Goal: Complete application form

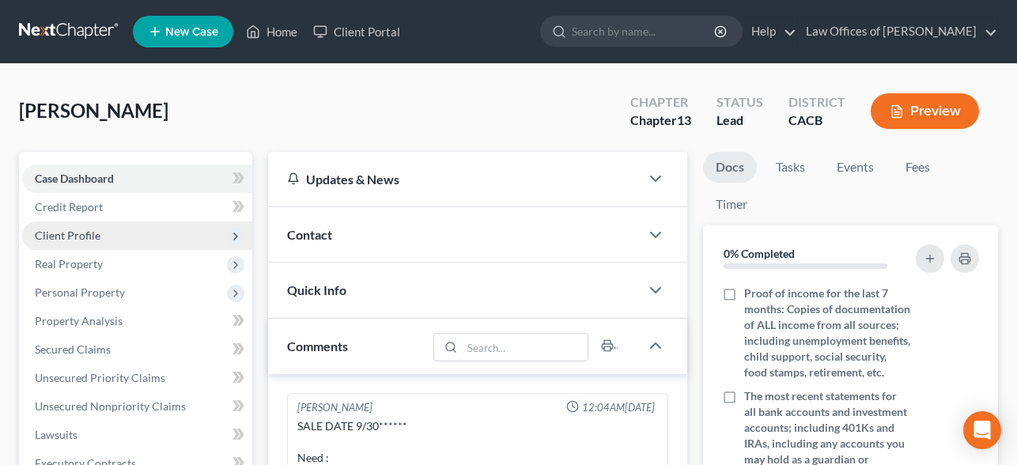
click at [77, 244] on span "Client Profile" at bounding box center [137, 235] width 230 height 28
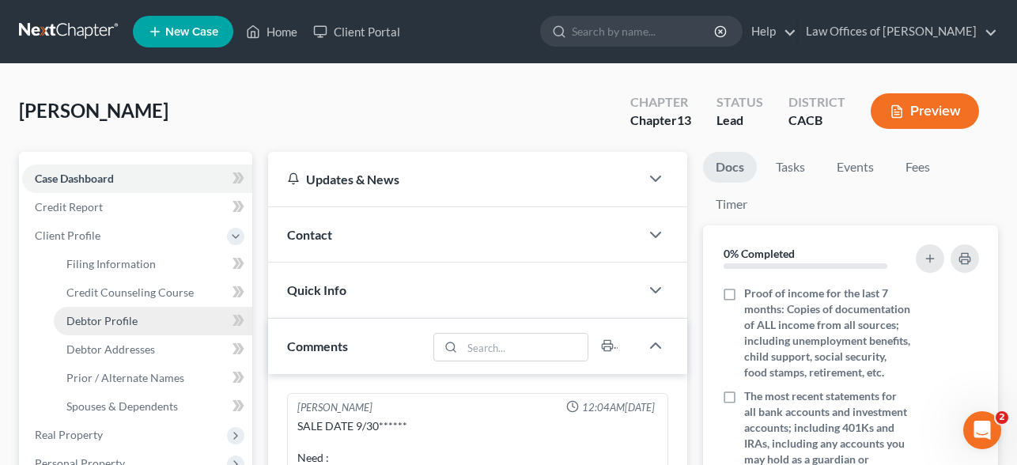
click at [100, 317] on span "Debtor Profile" at bounding box center [101, 320] width 71 height 13
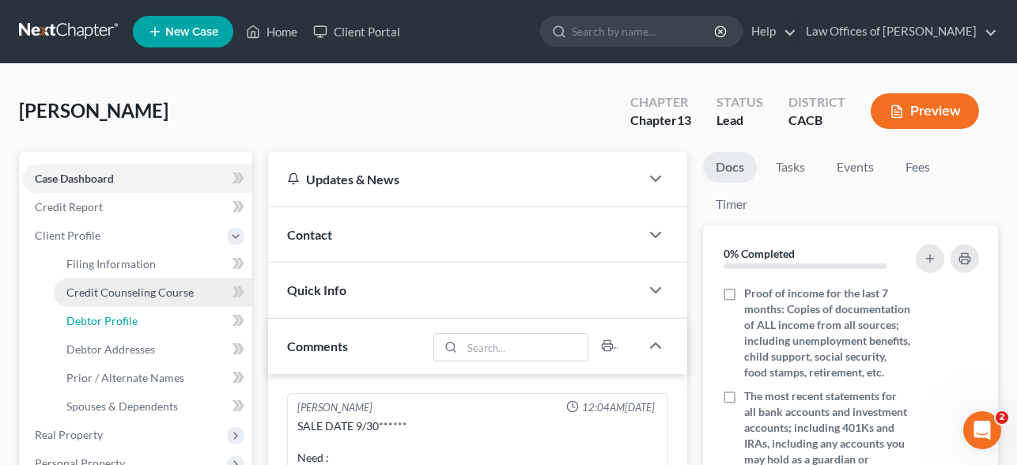
select select "3"
select select "0"
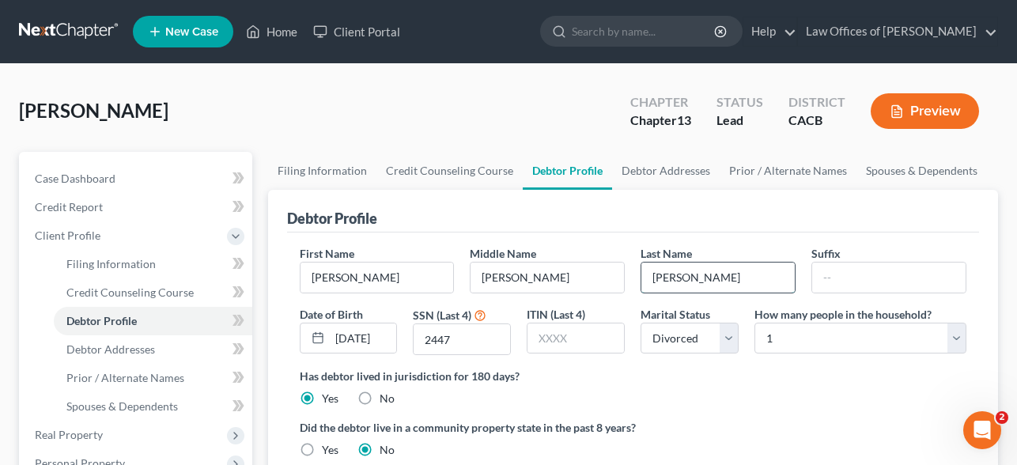
click at [761, 278] on input "Hammett" at bounding box center [717, 277] width 153 height 30
type input "Hammett (do not use)"
click at [88, 172] on span "Case Dashboard" at bounding box center [75, 178] width 81 height 13
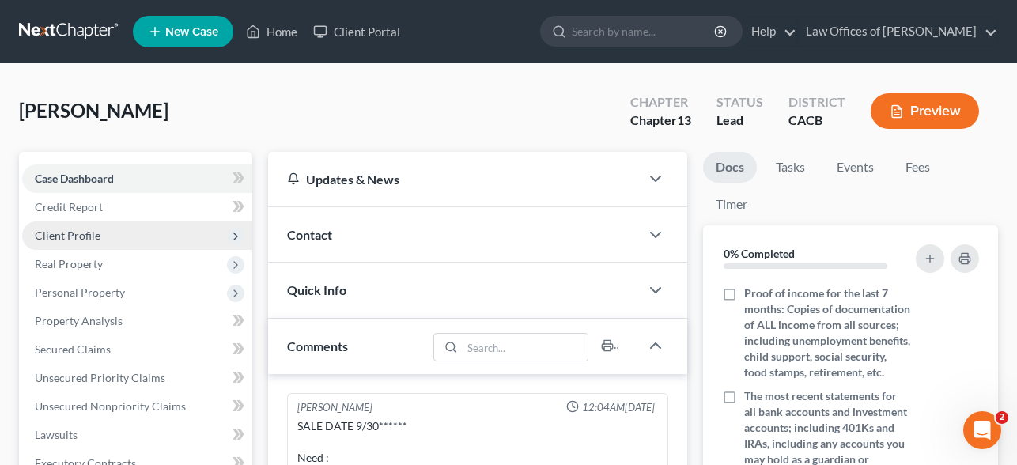
click at [93, 245] on span "Client Profile" at bounding box center [137, 235] width 230 height 28
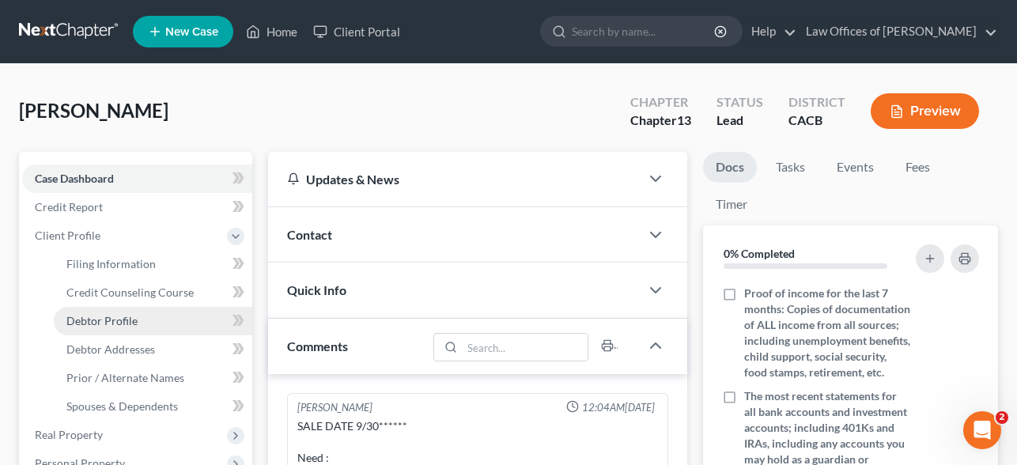
click at [106, 323] on span "Debtor Profile" at bounding box center [101, 320] width 71 height 13
select select "3"
select select "0"
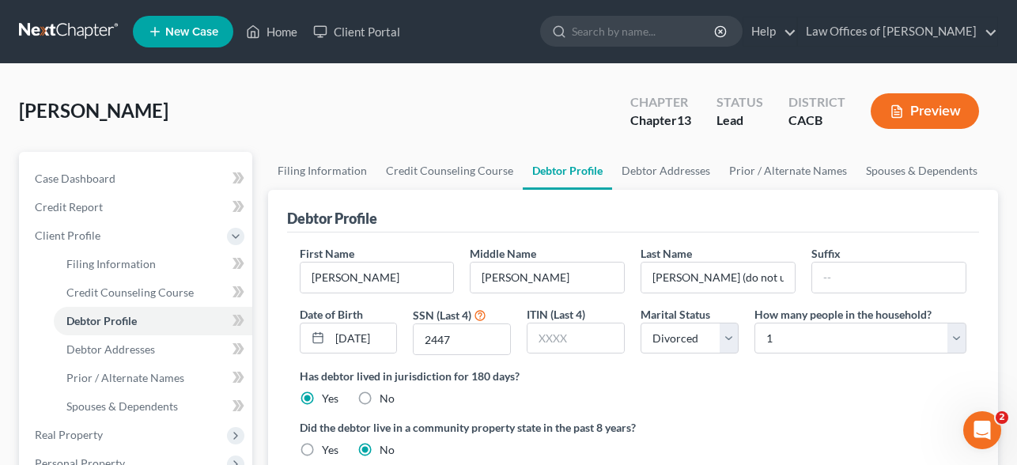
click at [74, 25] on link at bounding box center [69, 31] width 101 height 28
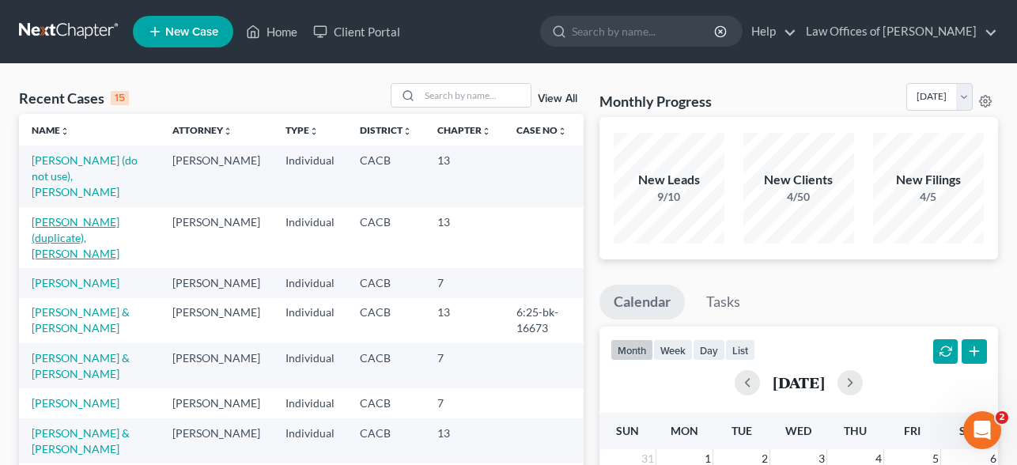
click at [115, 215] on link "Hammett (duplicate), Joseph" at bounding box center [76, 237] width 88 height 45
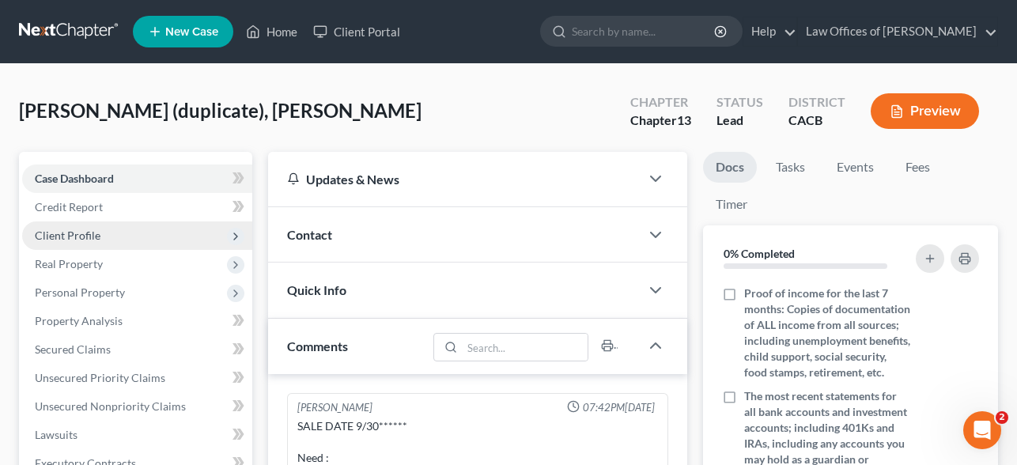
click at [113, 237] on span "Client Profile" at bounding box center [137, 235] width 230 height 28
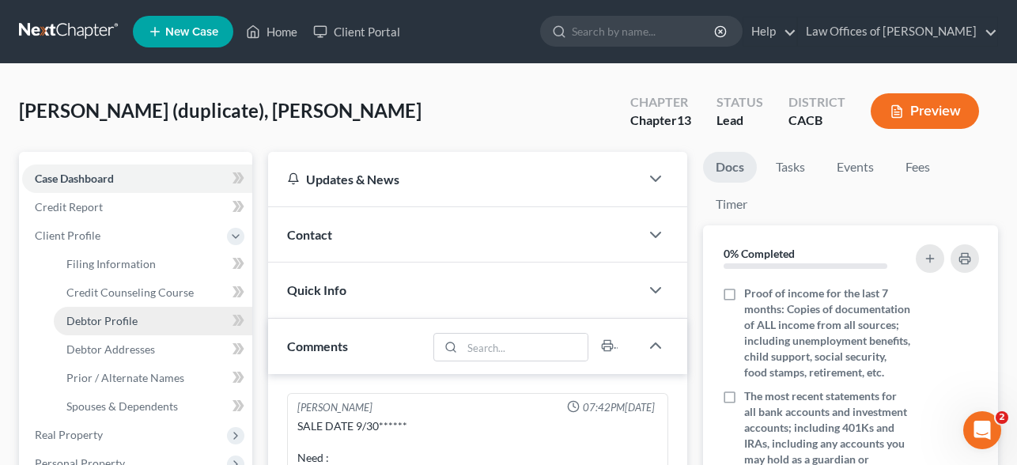
click at [112, 315] on span "Debtor Profile" at bounding box center [101, 320] width 71 height 13
select select "3"
select select "0"
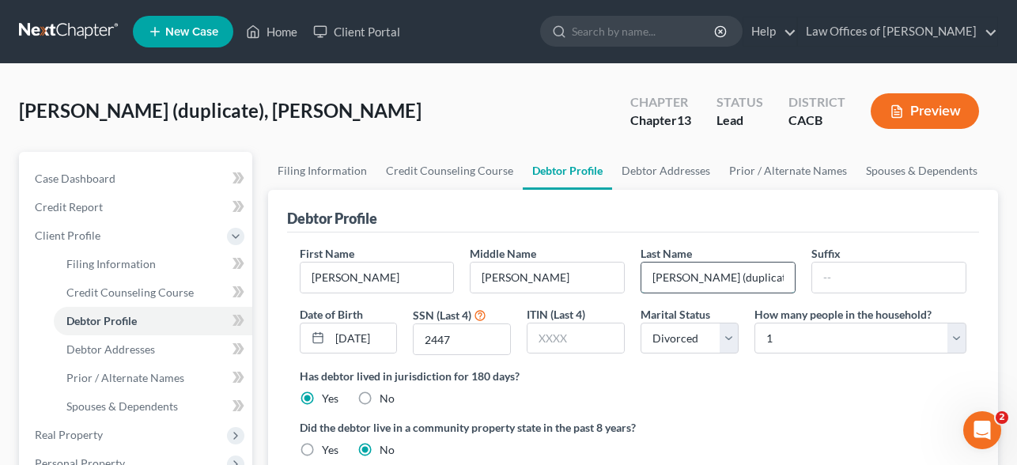
click at [769, 279] on input "Hammett (duplicate)" at bounding box center [717, 277] width 153 height 30
type input "Hammett"
click at [128, 259] on span "Filing Information" at bounding box center [110, 263] width 89 height 13
select select "1"
select select "0"
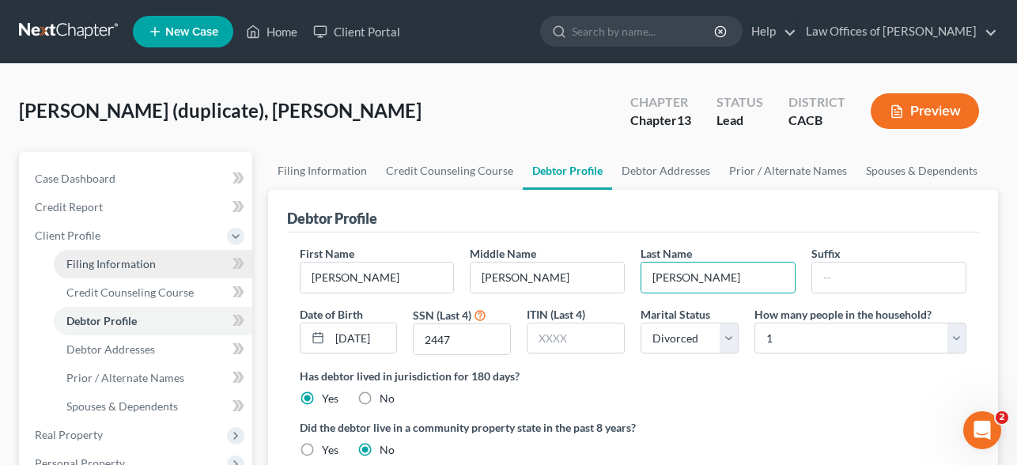
select select "3"
select select "4"
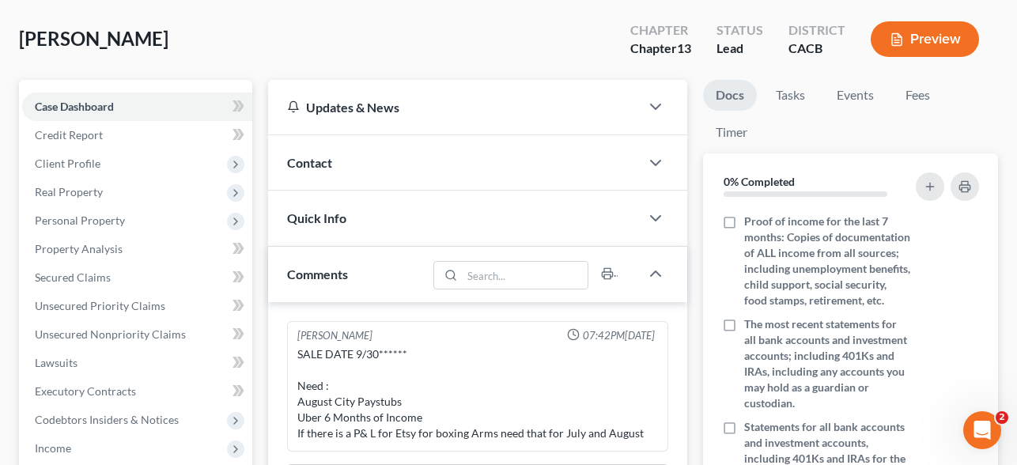
scroll to position [119, 0]
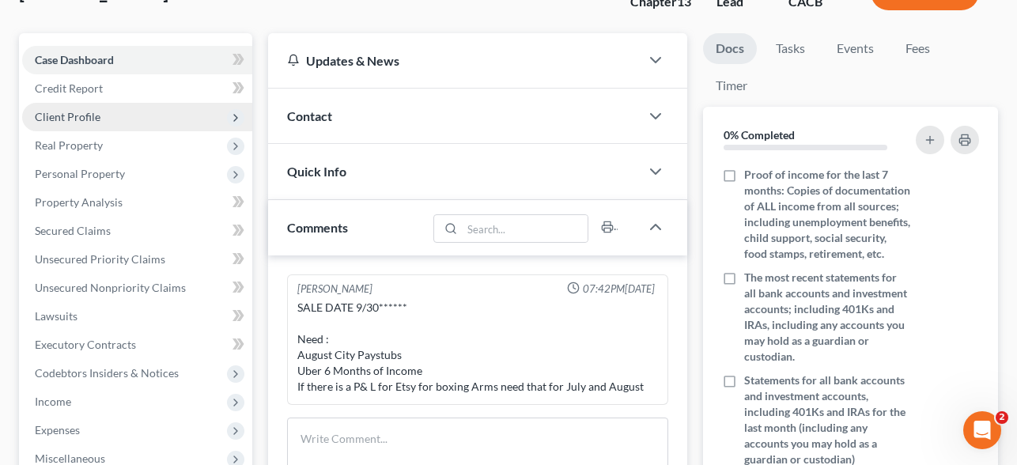
click at [94, 119] on span "Client Profile" at bounding box center [68, 116] width 66 height 13
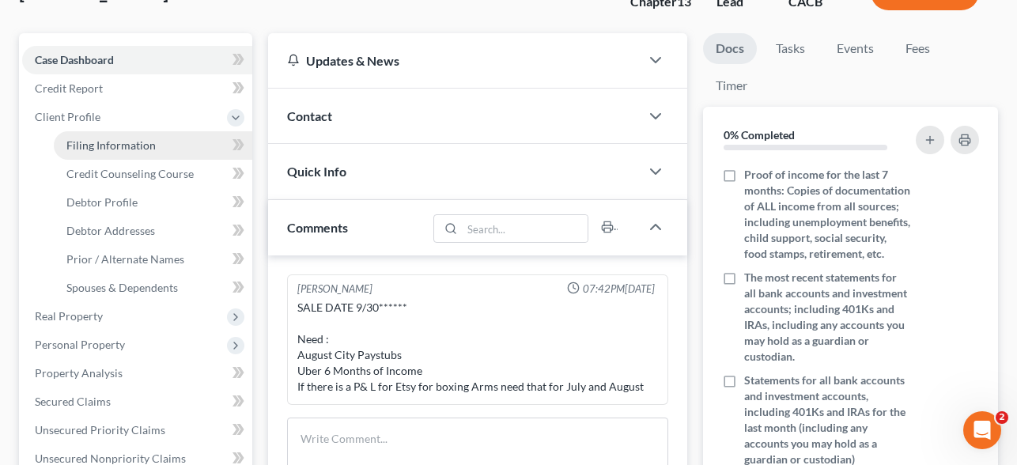
click at [95, 141] on span "Filing Information" at bounding box center [110, 144] width 89 height 13
select select "1"
select select "0"
select select "3"
select select "4"
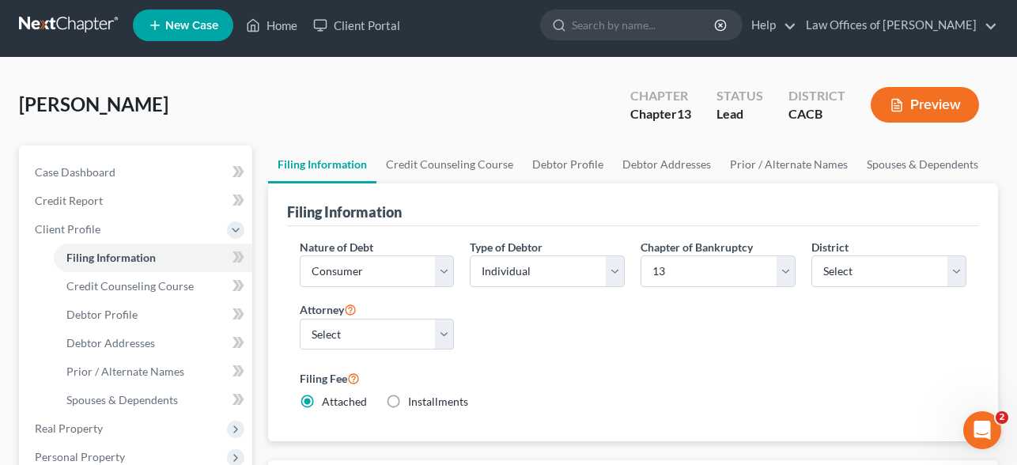
scroll to position [6, 0]
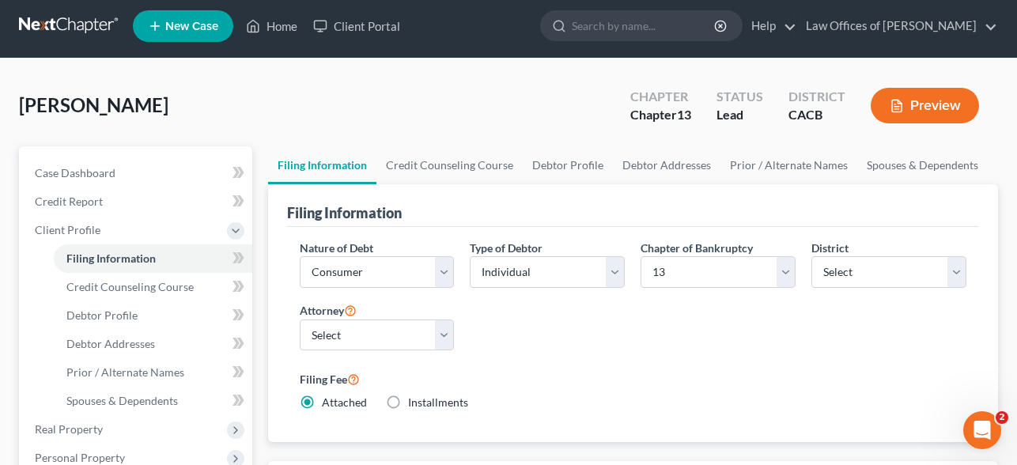
click at [91, 25] on link at bounding box center [69, 26] width 101 height 28
